Goal: Task Accomplishment & Management: Manage account settings

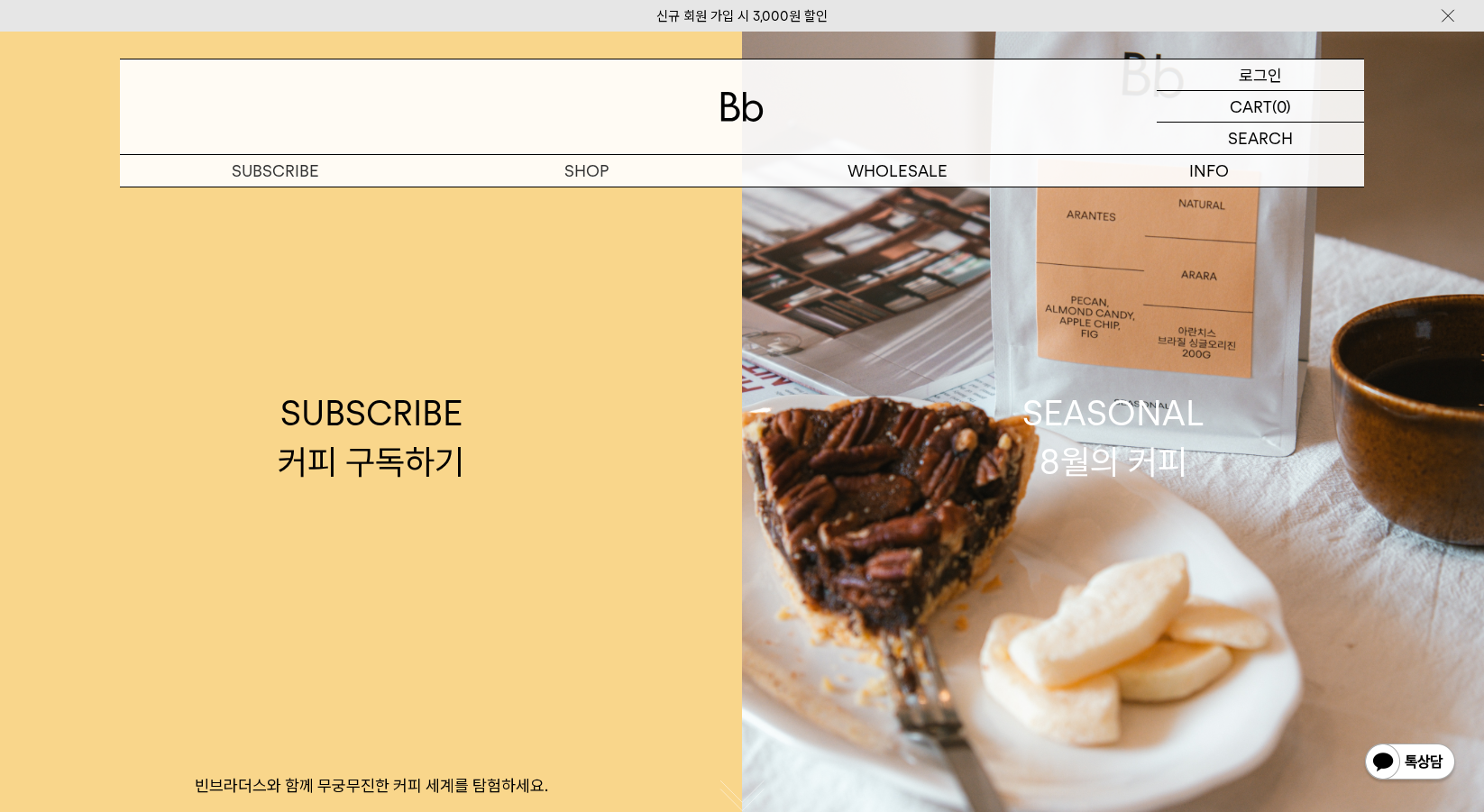
drag, startPoint x: 0, startPoint y: 0, endPoint x: 1265, endPoint y: 81, distance: 1267.6
click at [1265, 81] on p "로그인" at bounding box center [1259, 75] width 43 height 30
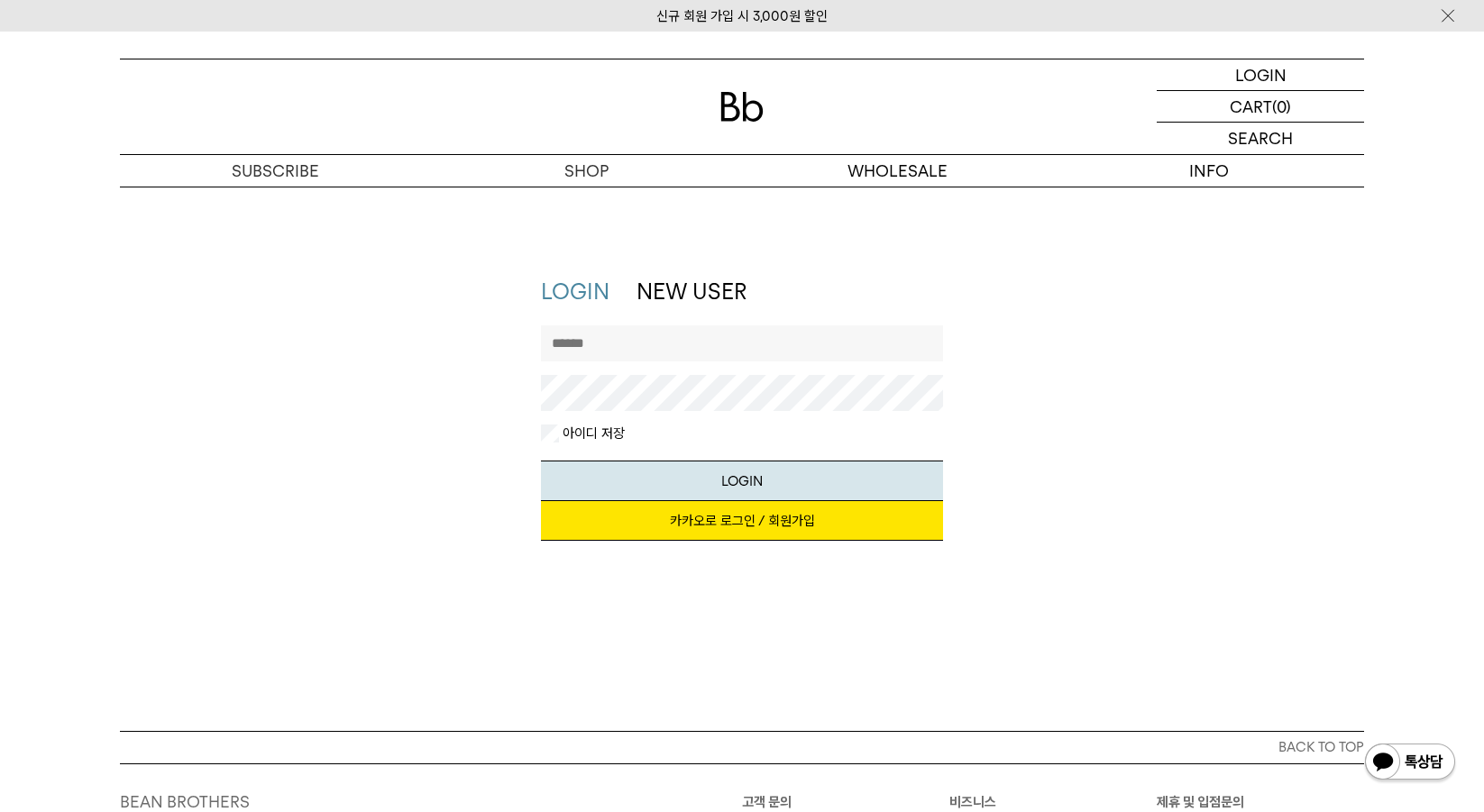
type input "*********"
click at [760, 518] on link "카카오로 로그인 / 회원가입" at bounding box center [742, 522] width 403 height 40
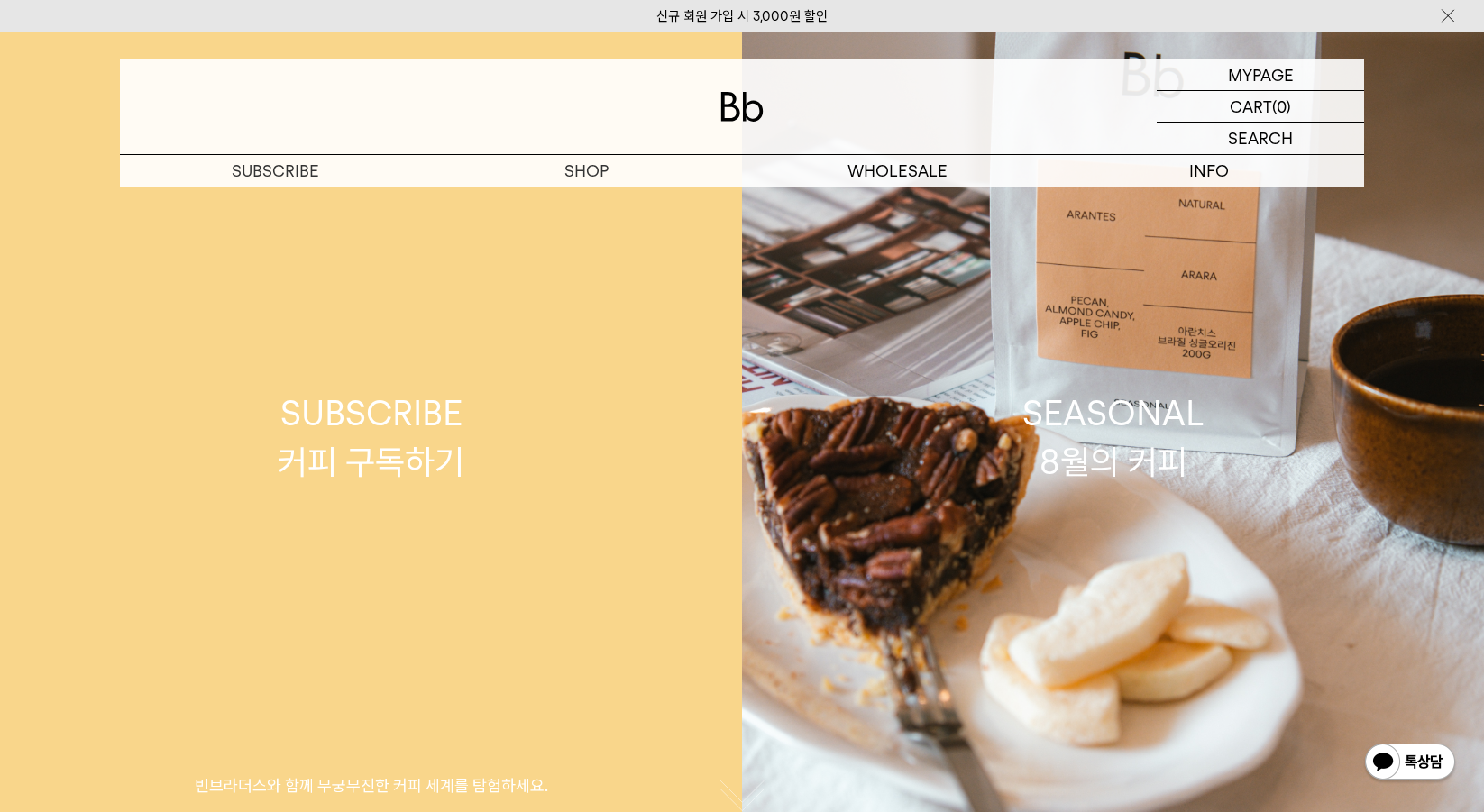
click at [587, 198] on link "SUBSCRIBE 커피 구독하기 빈브라더스와 함께 무궁무진한 커피 세계를 탐험하세요." at bounding box center [370, 437] width 742 height 812
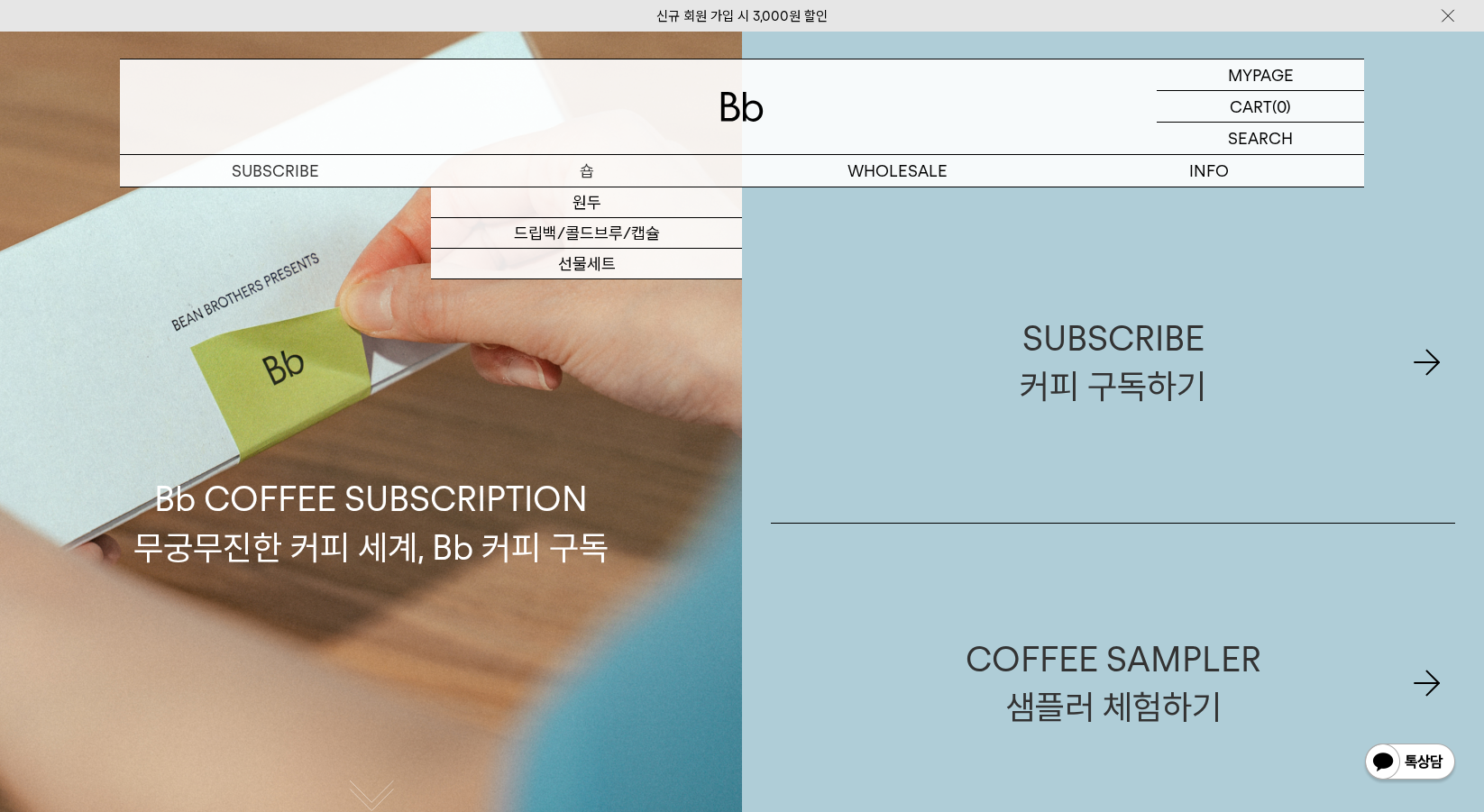
click at [595, 168] on p "숍" at bounding box center [586, 170] width 311 height 31
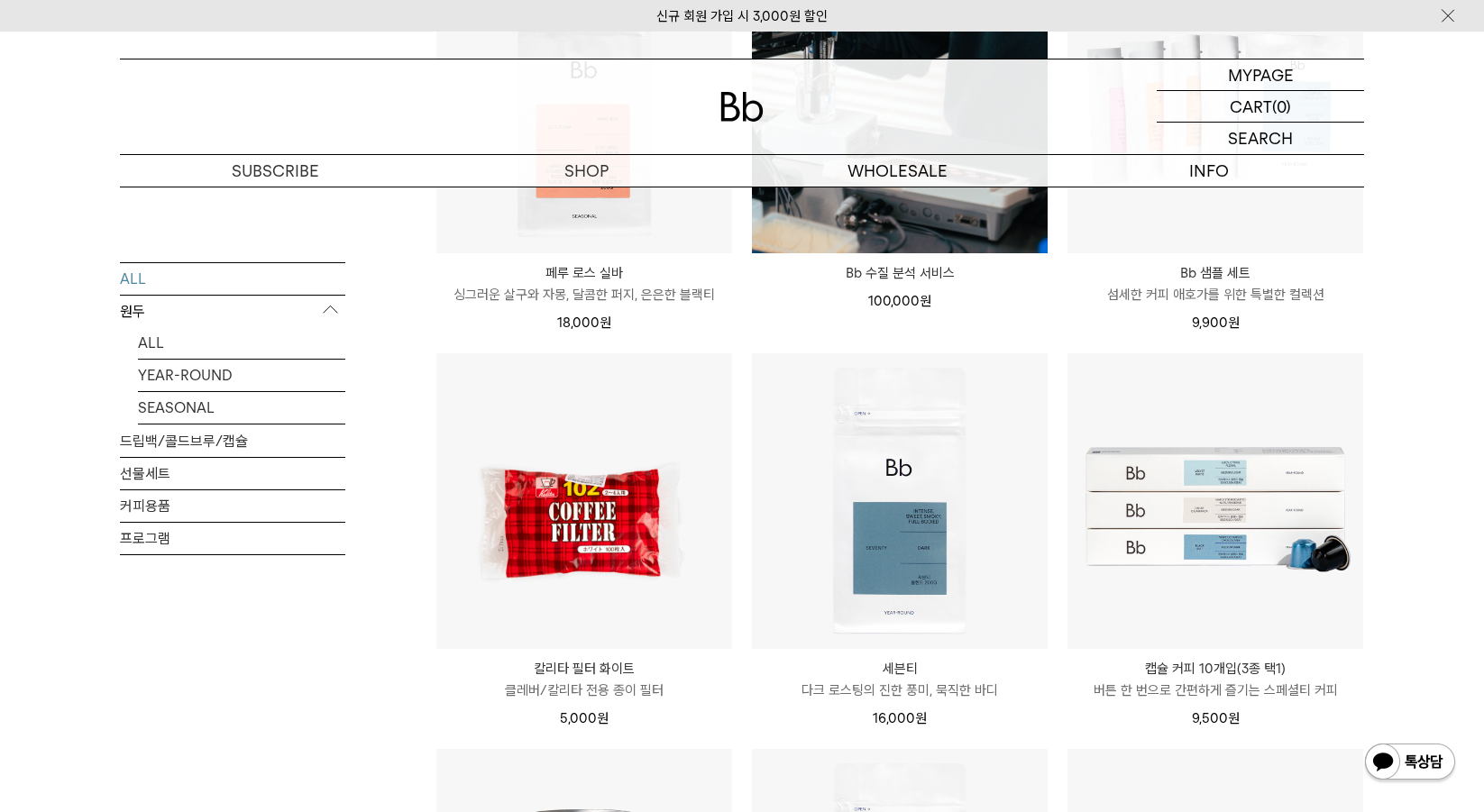
scroll to position [1984, 0]
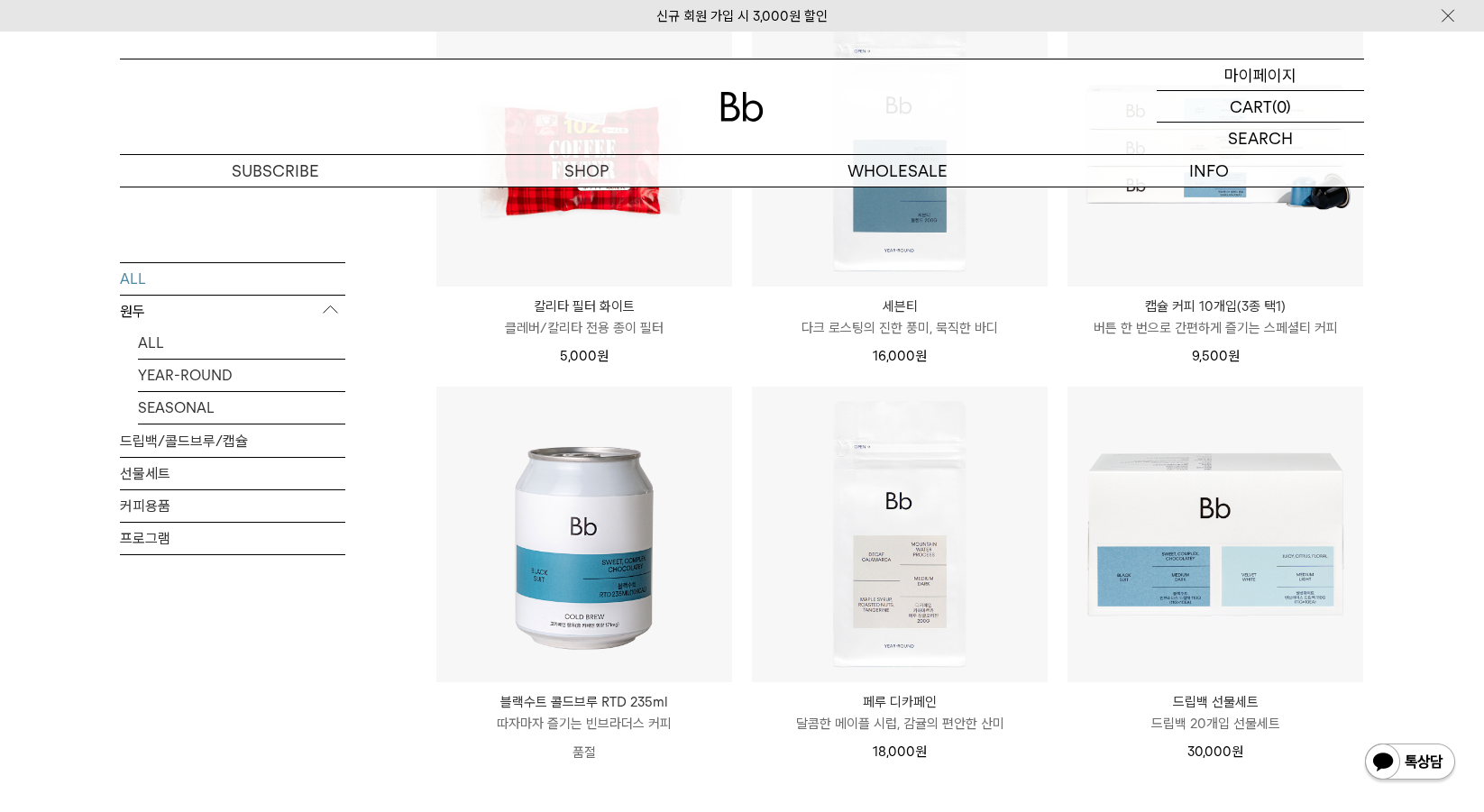
click at [1264, 74] on p "마이페이지" at bounding box center [1260, 75] width 72 height 30
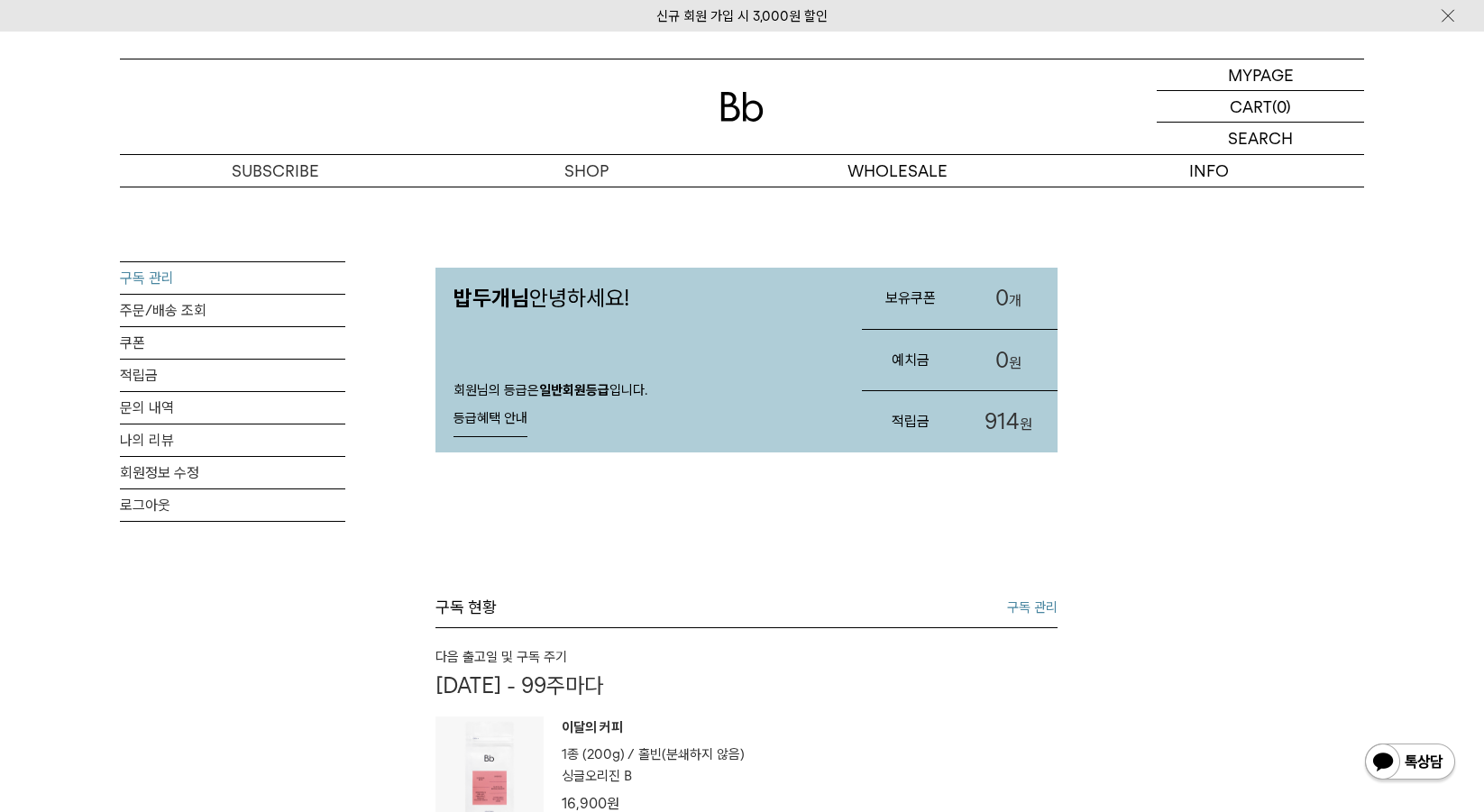
click at [257, 273] on link "구독 관리" at bounding box center [232, 278] width 226 height 31
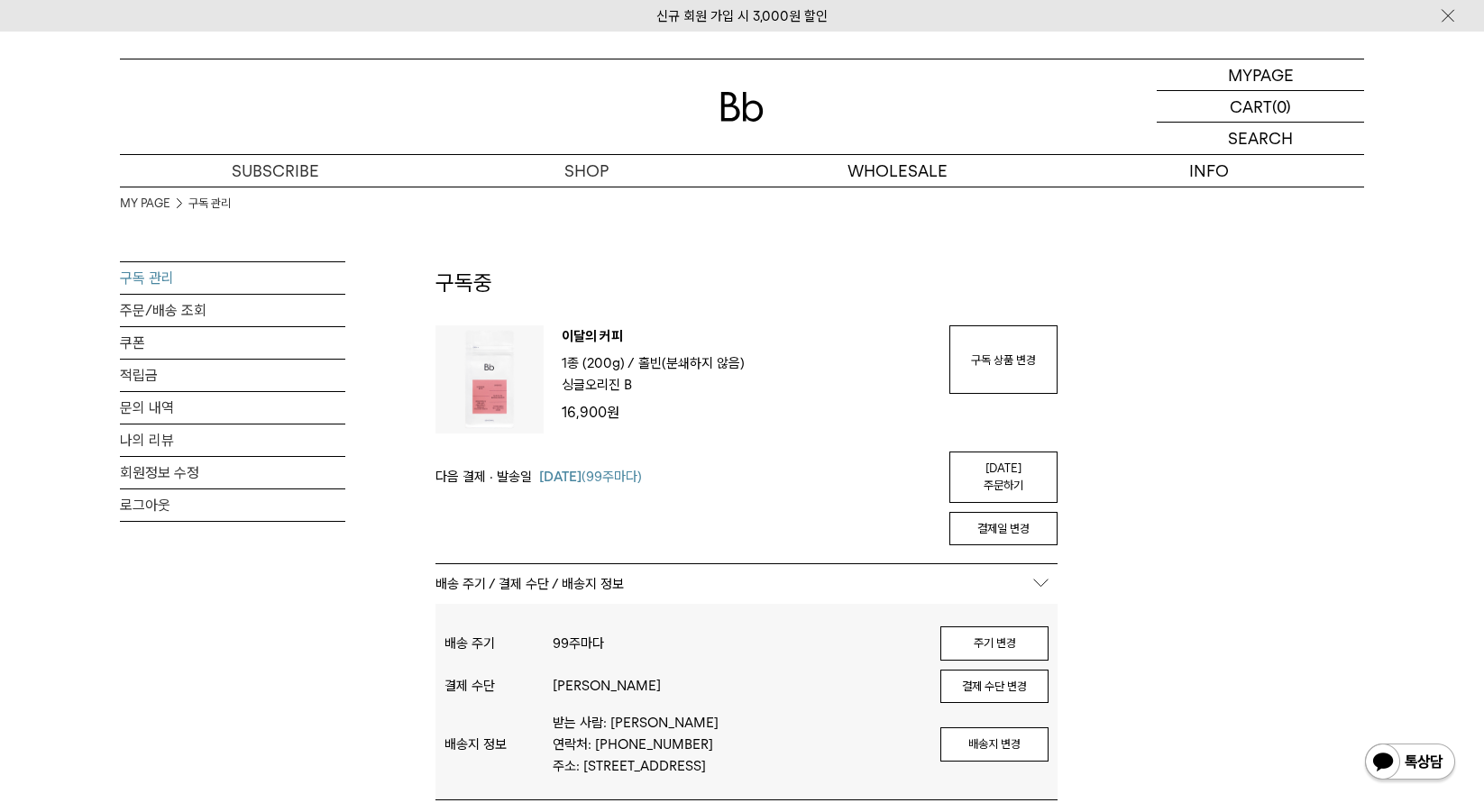
type input "*********"
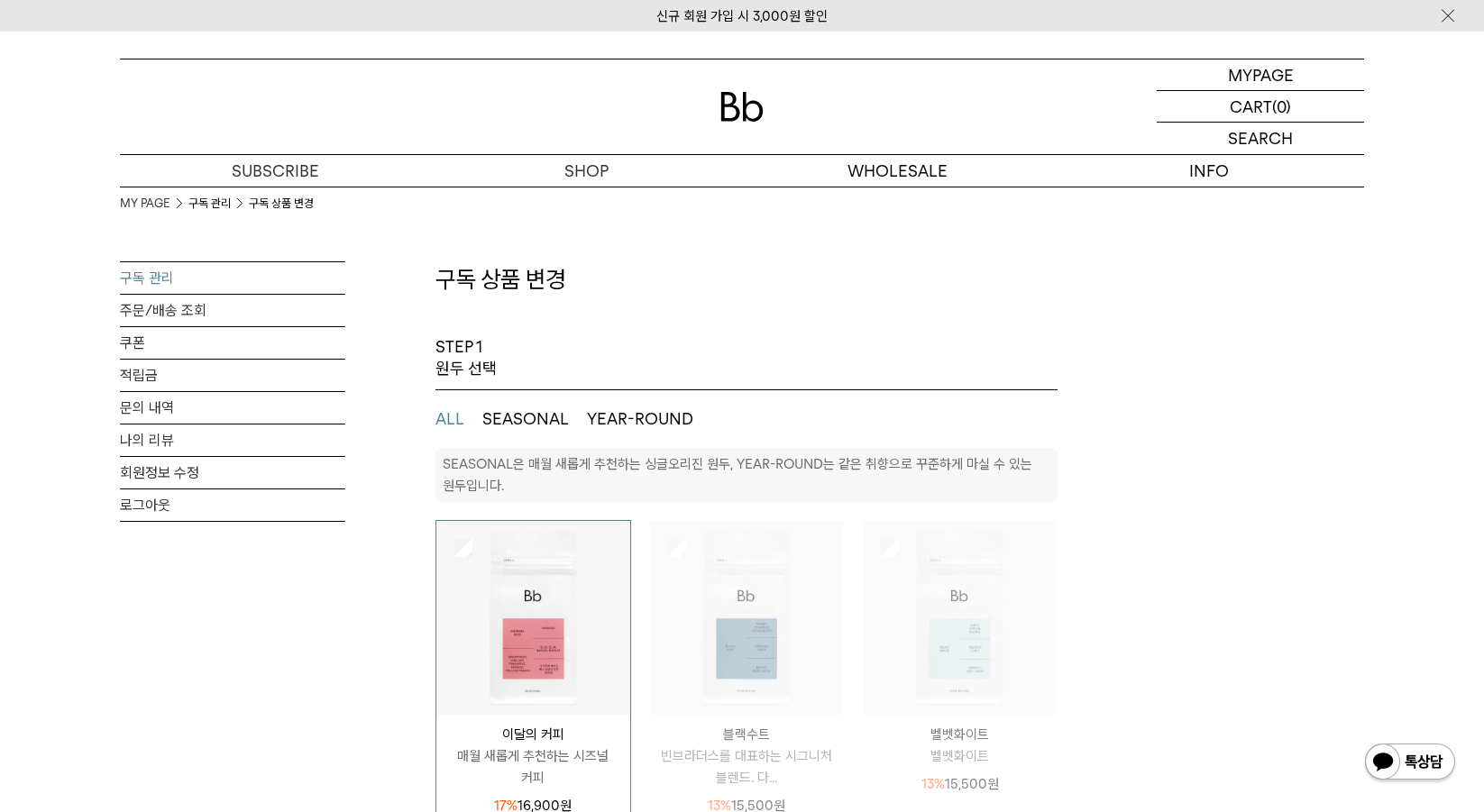
select select "**"
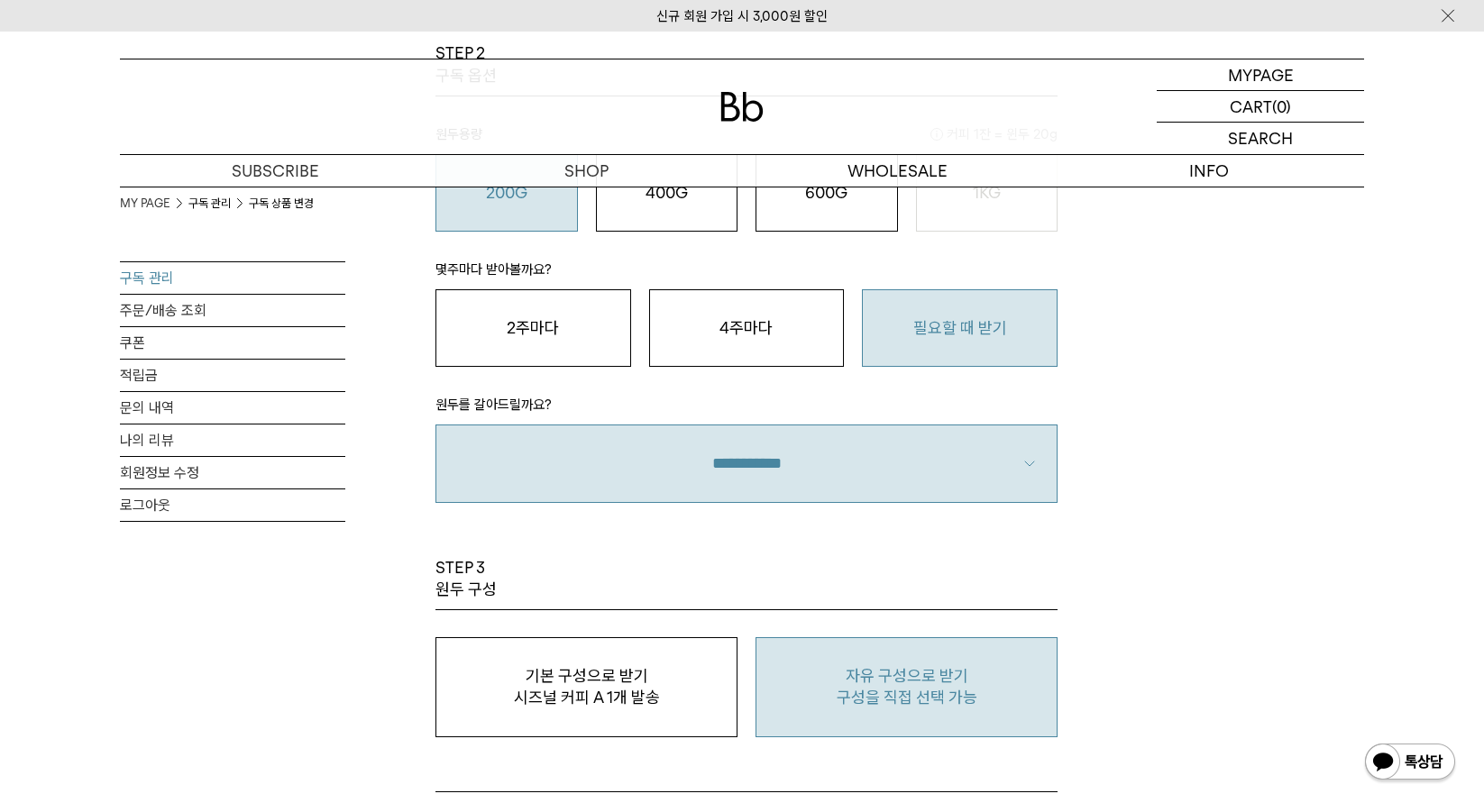
scroll to position [1262, 0]
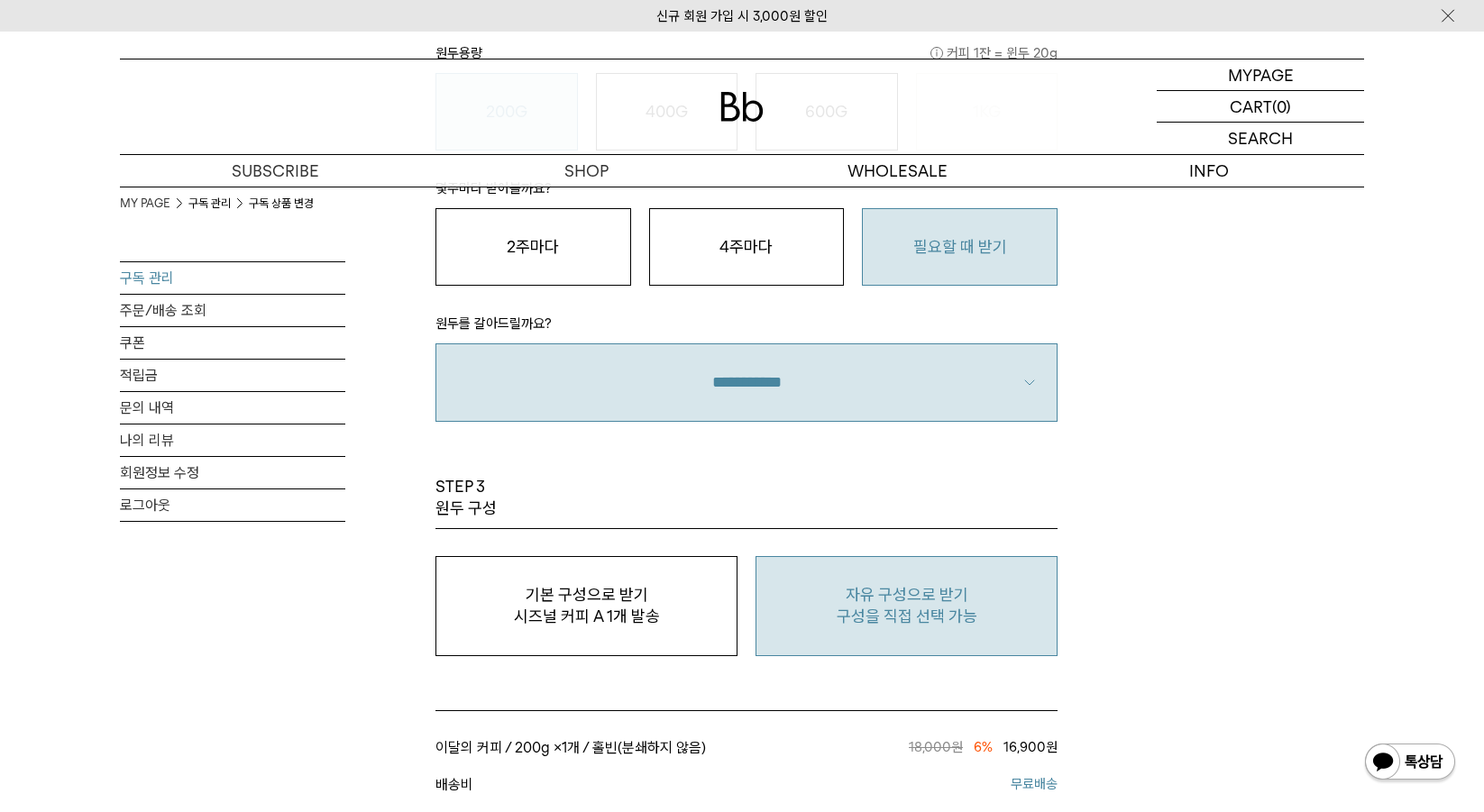
click at [889, 596] on p "자유 구성으로 받기" at bounding box center [906, 595] width 282 height 22
type input "*"
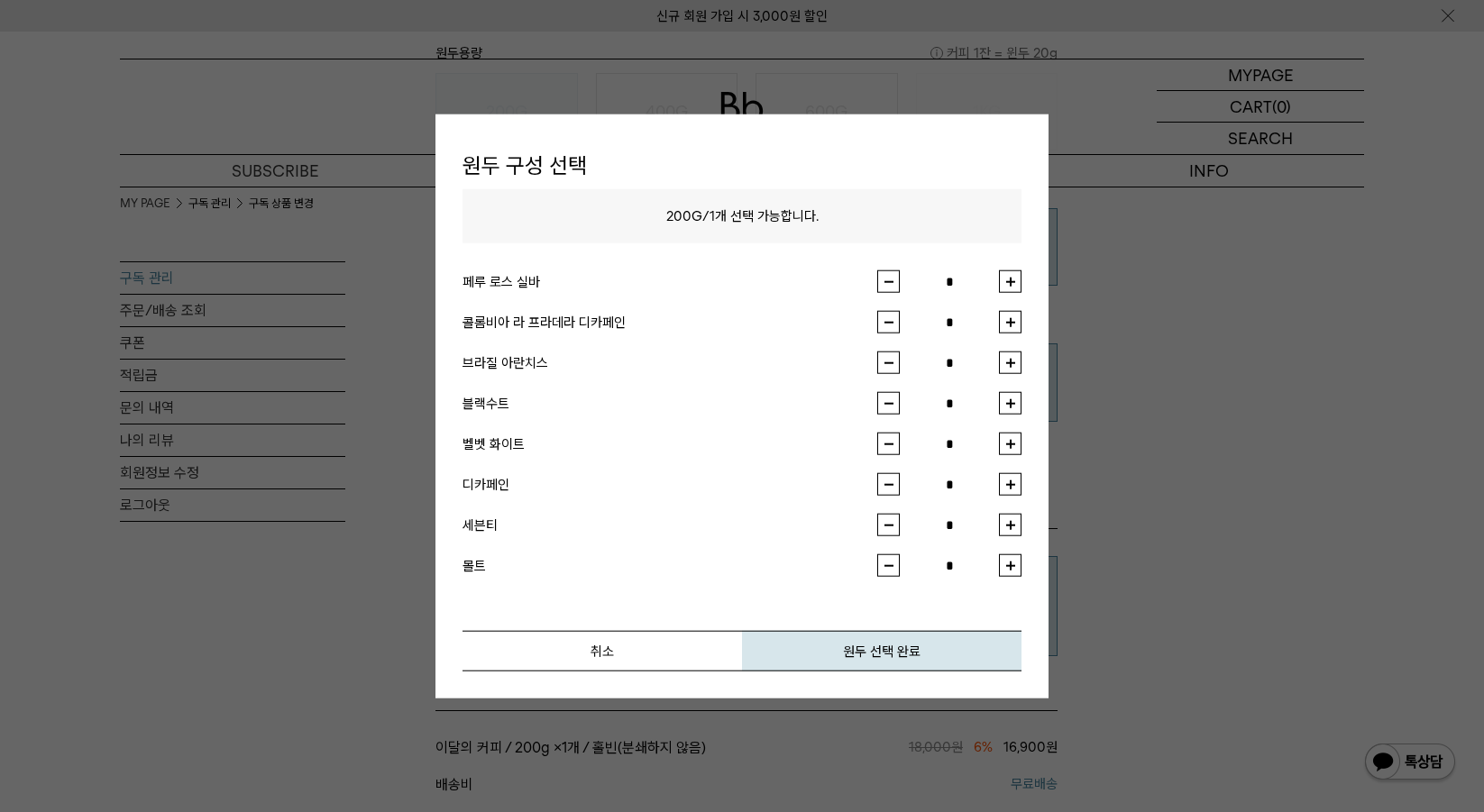
drag, startPoint x: 929, startPoint y: 638, endPoint x: 889, endPoint y: 75, distance: 564.4
click at [929, 638] on button "원두 선택 완료" at bounding box center [881, 651] width 280 height 41
click at [1010, 481] on button "button" at bounding box center [1010, 485] width 23 height 23
click at [886, 479] on button "button" at bounding box center [889, 485] width 23 height 23
type input "*"
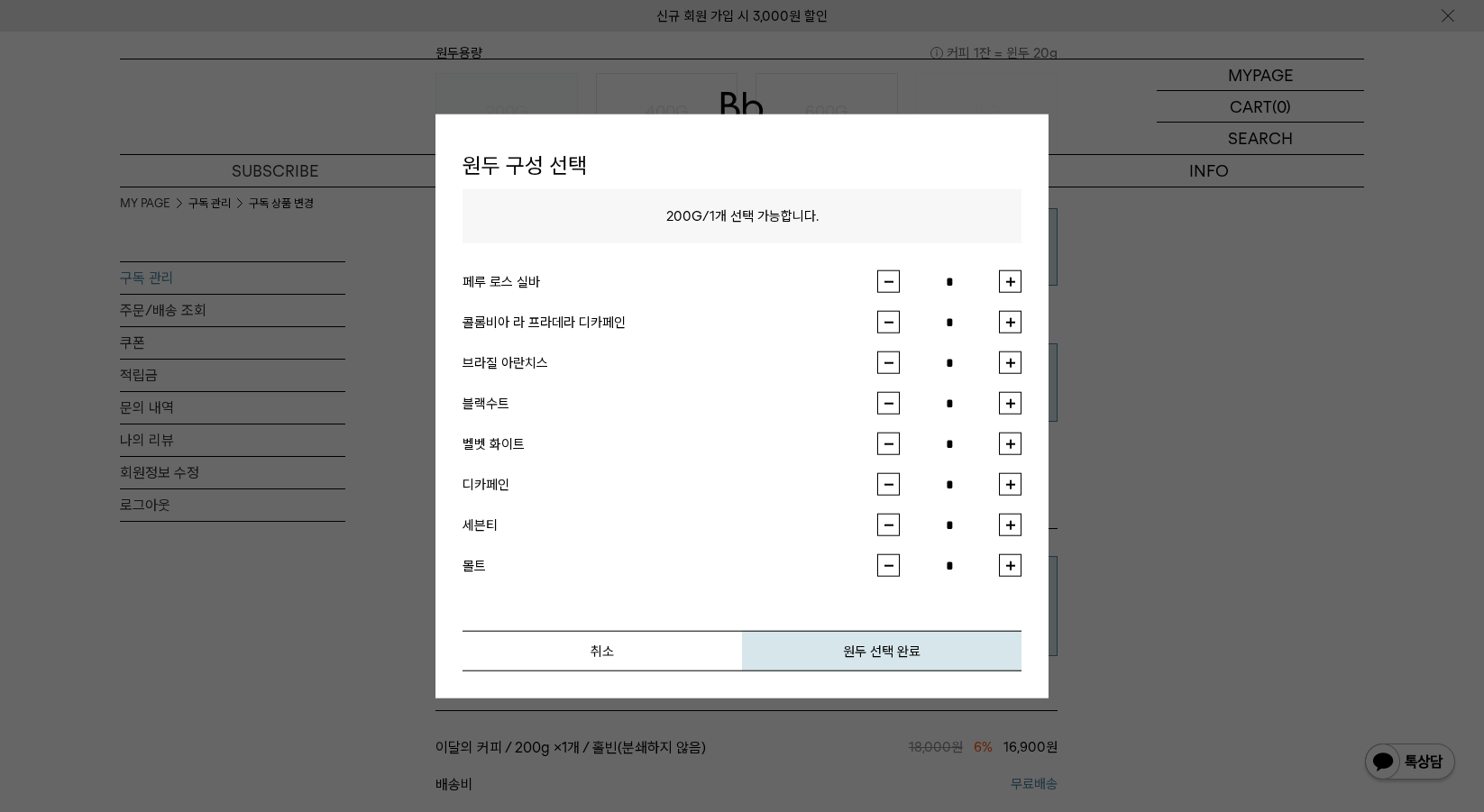
drag, startPoint x: 997, startPoint y: 393, endPoint x: 1012, endPoint y: 410, distance: 22.7
click at [998, 397] on input "*" at bounding box center [949, 404] width 99 height 23
click at [1012, 413] on button "button" at bounding box center [1010, 404] width 23 height 23
type input "*"
click at [940, 648] on button "원두 선택 완료" at bounding box center [881, 651] width 280 height 41
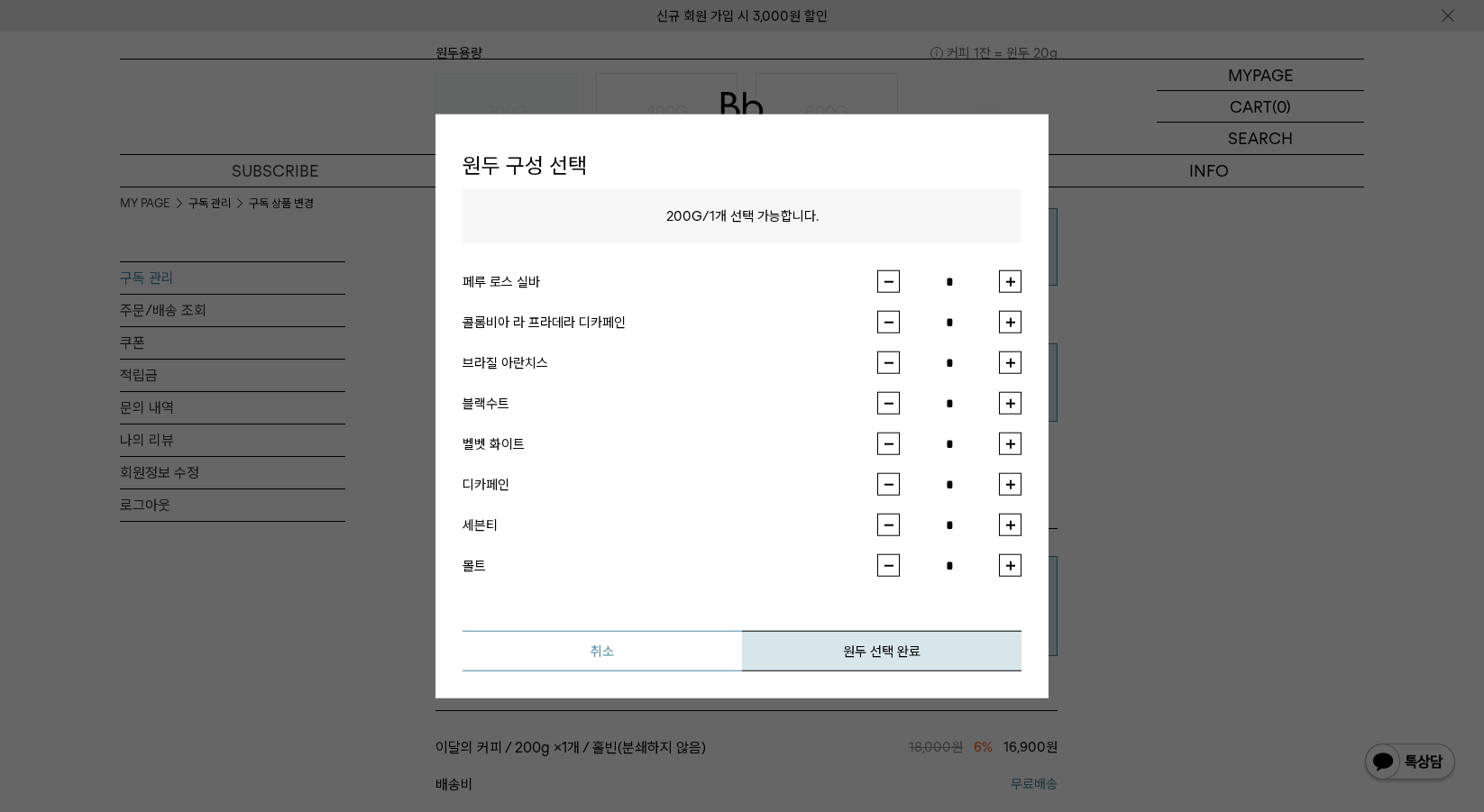
click at [687, 652] on button "취소" at bounding box center [603, 651] width 280 height 41
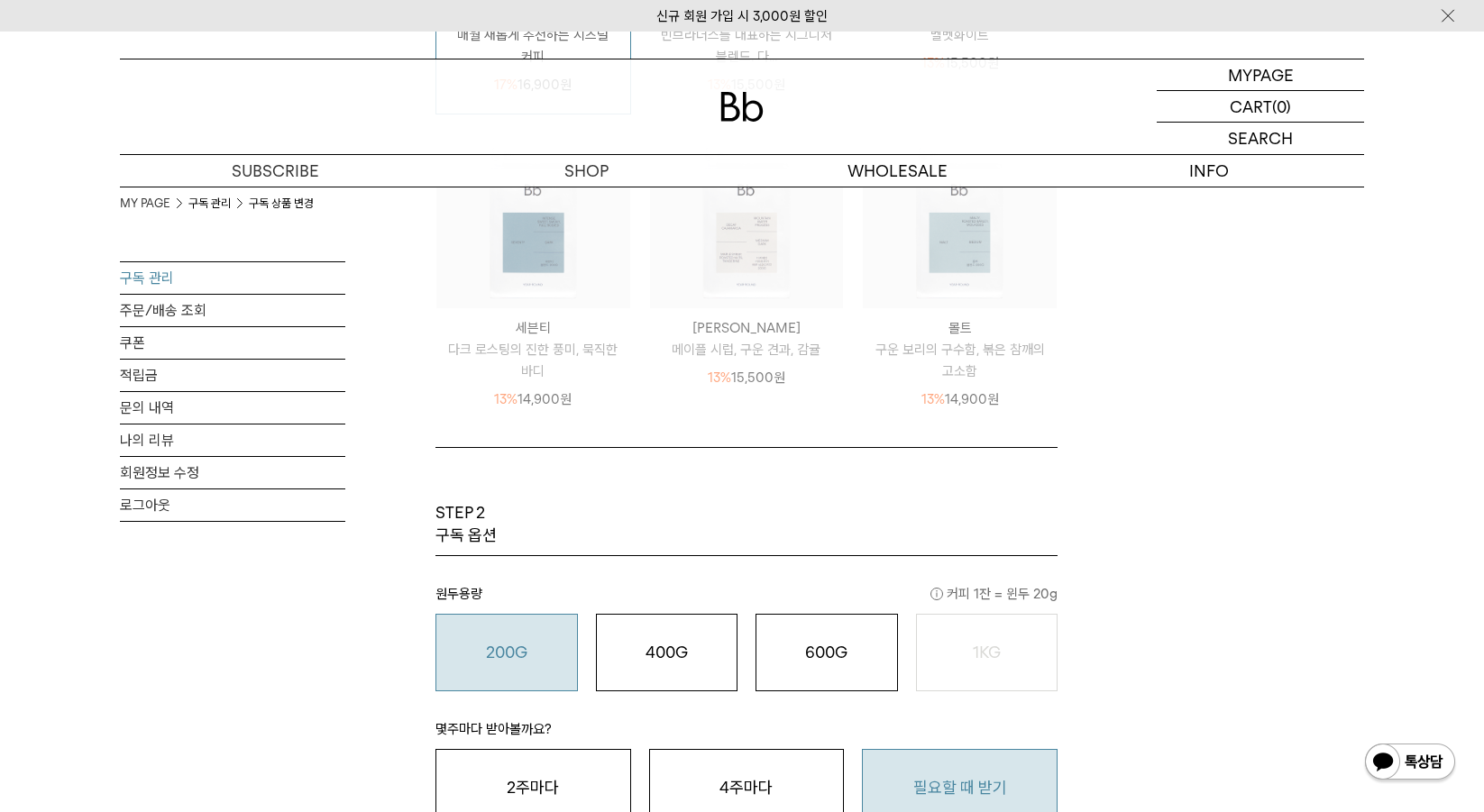
scroll to position [361, 0]
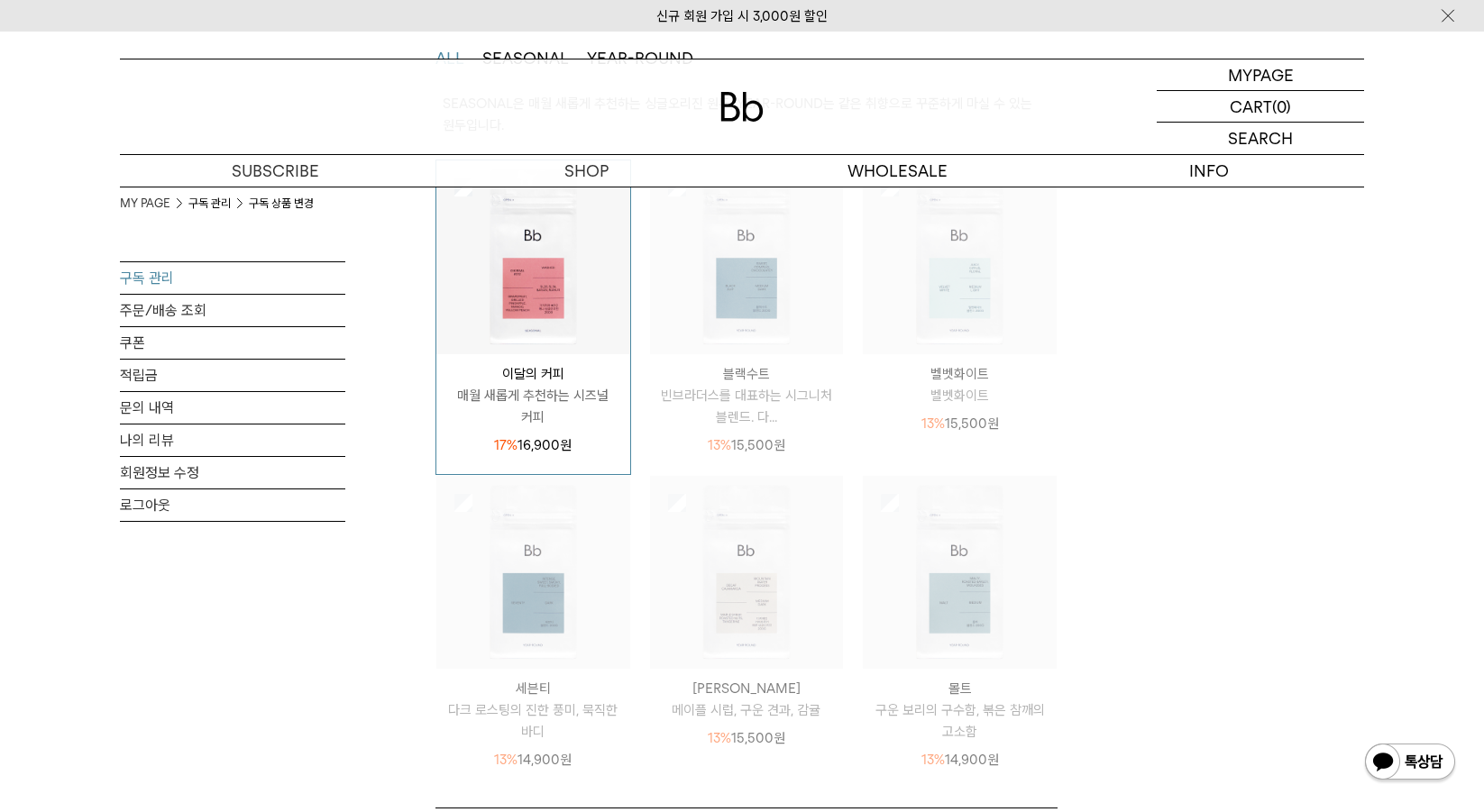
click at [739, 278] on img at bounding box center [747, 258] width 194 height 194
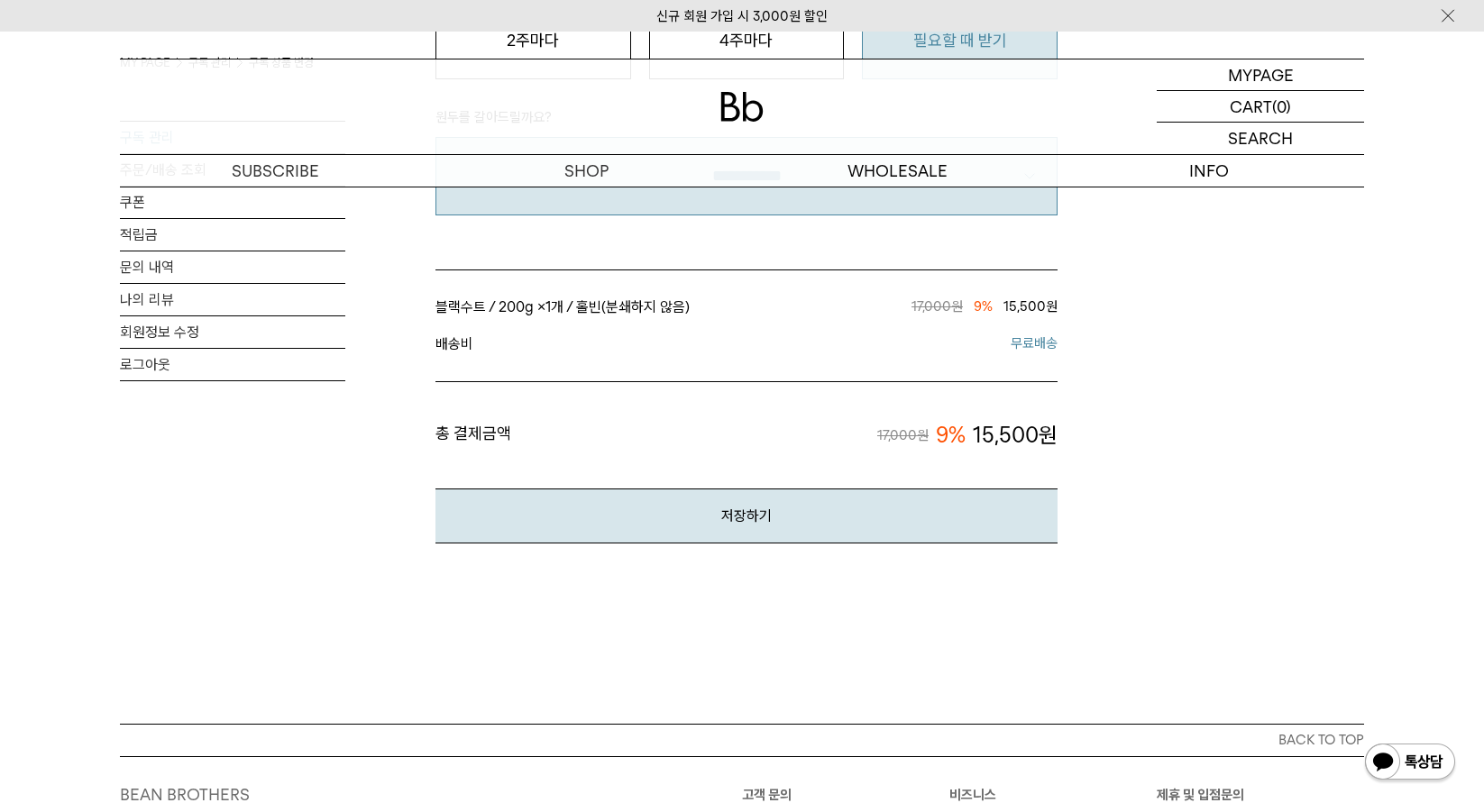
scroll to position [1262, 0]
